Goal: Check status: Check status

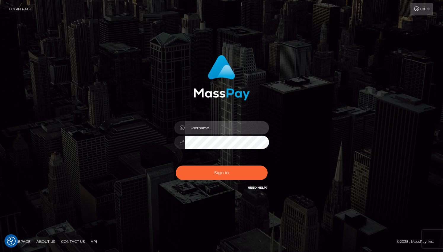
type input "dragon.rush"
click at [179, 182] on div "Sign in Need Help?" at bounding box center [222, 175] width 104 height 26
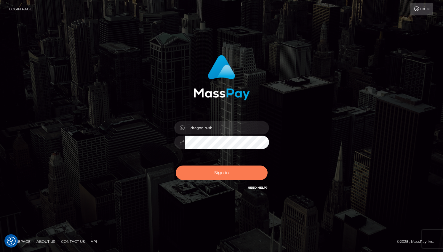
click at [182, 178] on button "Sign in" at bounding box center [222, 173] width 92 height 15
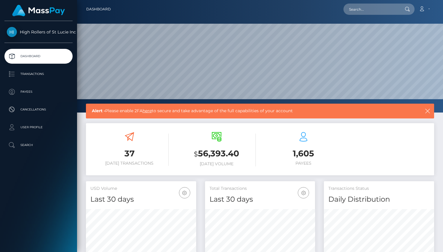
scroll to position [105, 110]
click at [41, 75] on p "Transactions" at bounding box center [38, 74] width 63 height 9
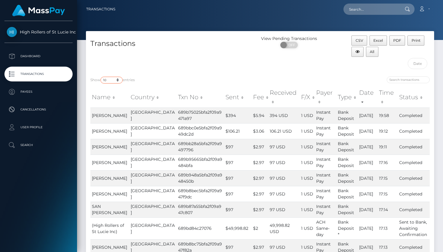
click at [117, 83] on select "10 25 50 100 250 500 1,000 3,500" at bounding box center [111, 80] width 22 height 7
select select "3500"
click at [101, 77] on select "10 25 50 100 250 500 1,000 3,500" at bounding box center [111, 80] width 22 height 7
click at [161, 66] on div "Transactions" at bounding box center [173, 54] width 174 height 36
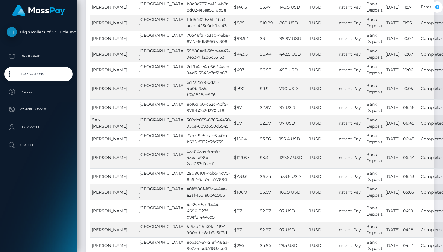
scroll to position [8929, 0]
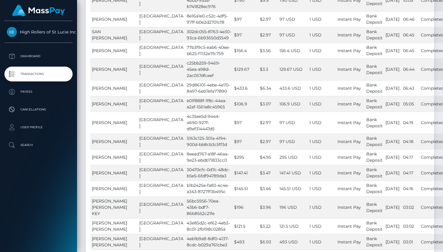
scroll to position [6596, 0]
